Goal: Use online tool/utility

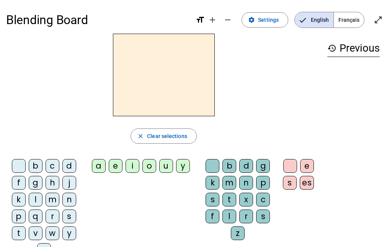
click at [72, 180] on div "j" at bounding box center [69, 183] width 14 height 14
click at [68, 164] on div "d" at bounding box center [69, 166] width 14 height 14
click at [168, 166] on div "u" at bounding box center [166, 166] width 14 height 14
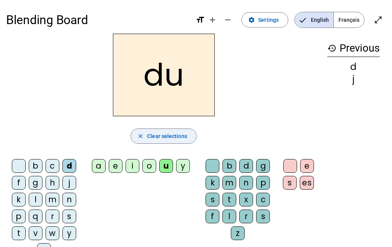
click at [166, 136] on span "Clear selections" at bounding box center [167, 136] width 40 height 9
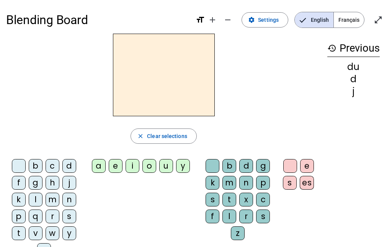
click at [165, 167] on div "u" at bounding box center [166, 166] width 14 height 14
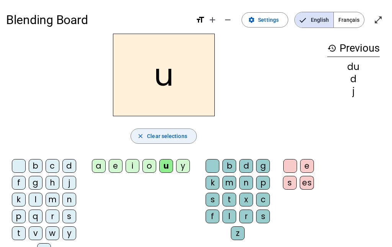
click at [178, 140] on span "Clear selections" at bounding box center [167, 136] width 40 height 9
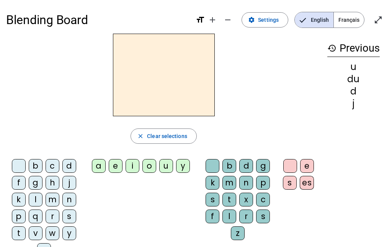
click at [231, 197] on div "t" at bounding box center [229, 200] width 14 height 14
click at [115, 165] on div "e" at bounding box center [116, 166] width 14 height 14
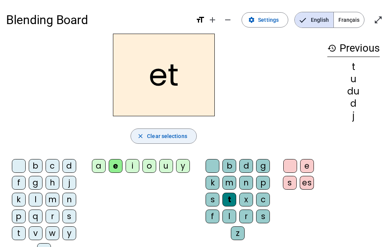
click at [149, 140] on span "Clear selections" at bounding box center [167, 136] width 40 height 9
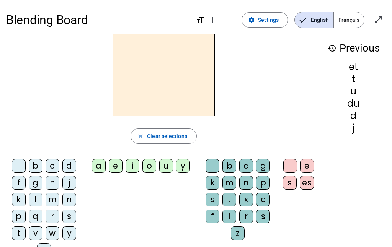
click at [115, 167] on div "e" at bounding box center [116, 166] width 14 height 14
click at [40, 198] on div "l" at bounding box center [36, 200] width 14 height 14
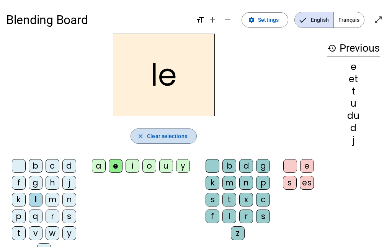
click at [152, 139] on span "Clear selections" at bounding box center [167, 136] width 40 height 9
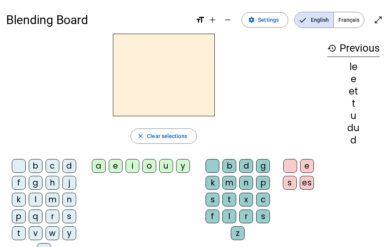
click at [42, 200] on letter-bubble "l" at bounding box center [37, 201] width 17 height 17
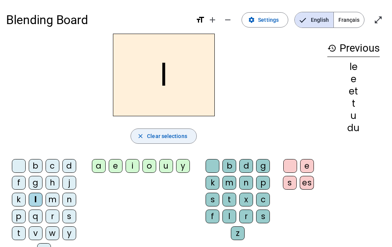
click at [175, 133] on span "Clear selections" at bounding box center [167, 136] width 40 height 9
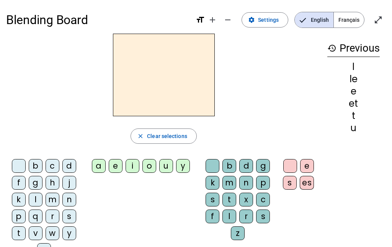
click at [99, 164] on div "a" at bounding box center [99, 166] width 14 height 14
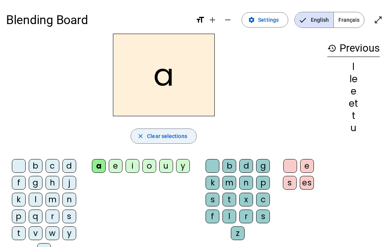
click at [179, 133] on span "Clear selections" at bounding box center [167, 136] width 40 height 9
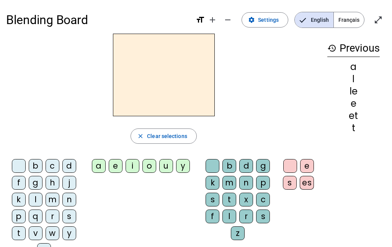
click at [37, 200] on div "l" at bounding box center [36, 200] width 14 height 14
click at [102, 167] on div "a" at bounding box center [99, 166] width 14 height 14
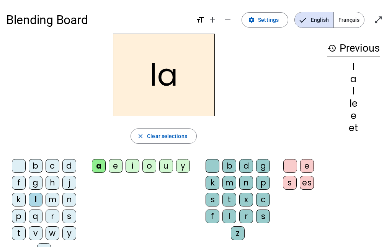
click at [265, 200] on div "c" at bounding box center [263, 200] width 14 height 14
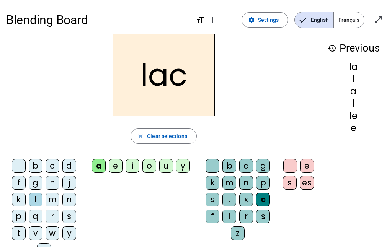
click at [231, 198] on div "t" at bounding box center [229, 200] width 14 height 14
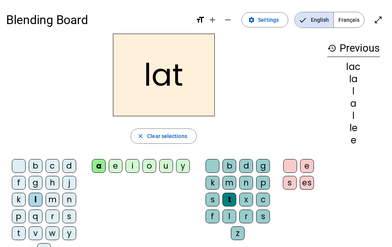
click at [269, 198] on div "c" at bounding box center [263, 200] width 14 height 14
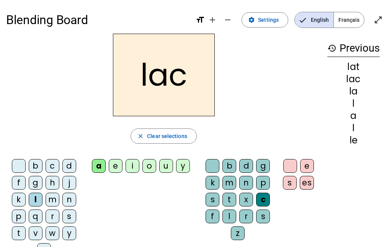
click at [19, 231] on div "t" at bounding box center [19, 234] width 14 height 14
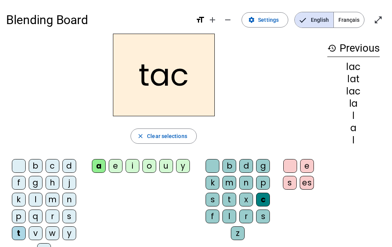
click at [212, 166] on div at bounding box center [213, 166] width 14 height 14
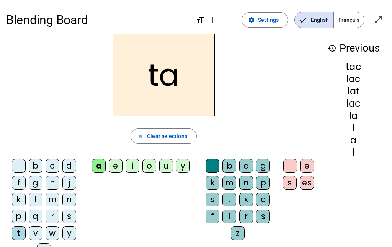
click at [115, 168] on div "e" at bounding box center [116, 166] width 14 height 14
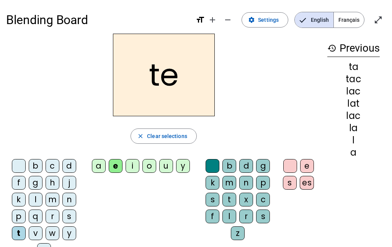
click at [165, 168] on div "u" at bounding box center [166, 166] width 14 height 14
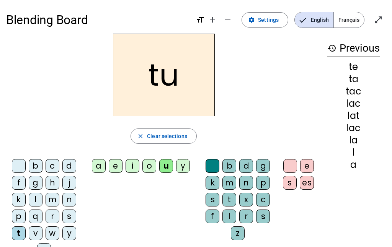
click at [66, 168] on div "d" at bounding box center [69, 166] width 14 height 14
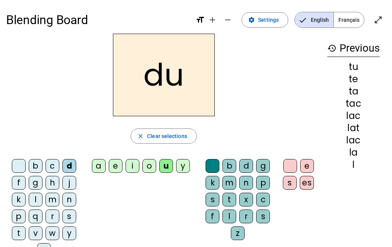
click at [266, 201] on div "c" at bounding box center [263, 200] width 14 height 14
